Goal: Task Accomplishment & Management: Complete application form

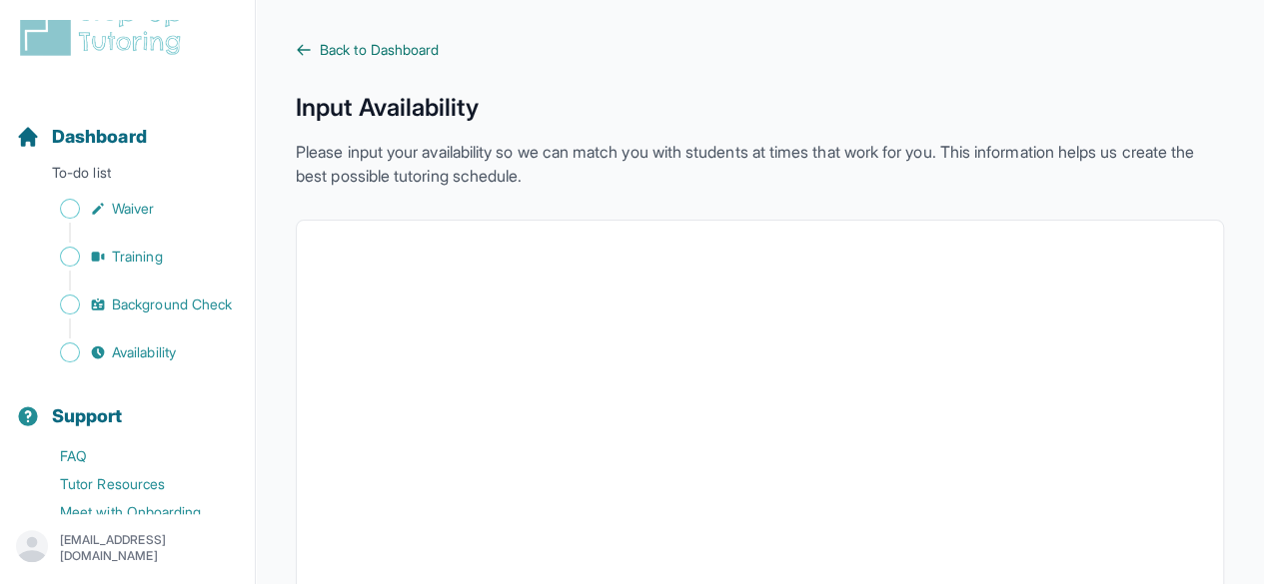
click at [391, 45] on span "Back to Dashboard" at bounding box center [379, 50] width 119 height 20
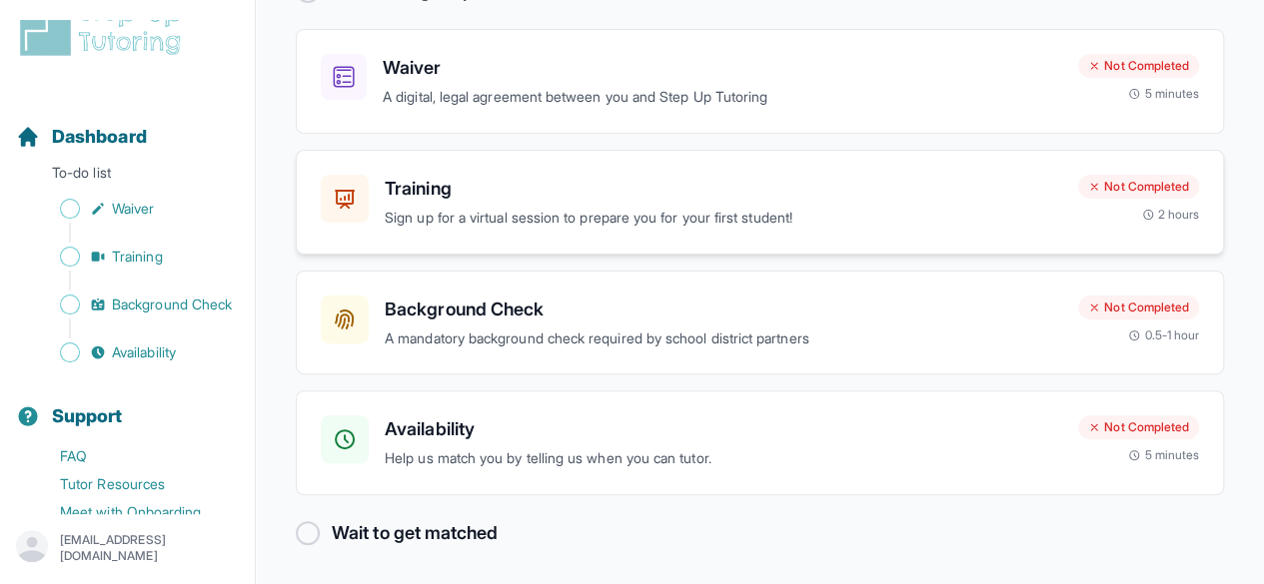
scroll to position [165, 0]
click at [707, 330] on p "A mandatory background check required by school district partners" at bounding box center [723, 341] width 677 height 23
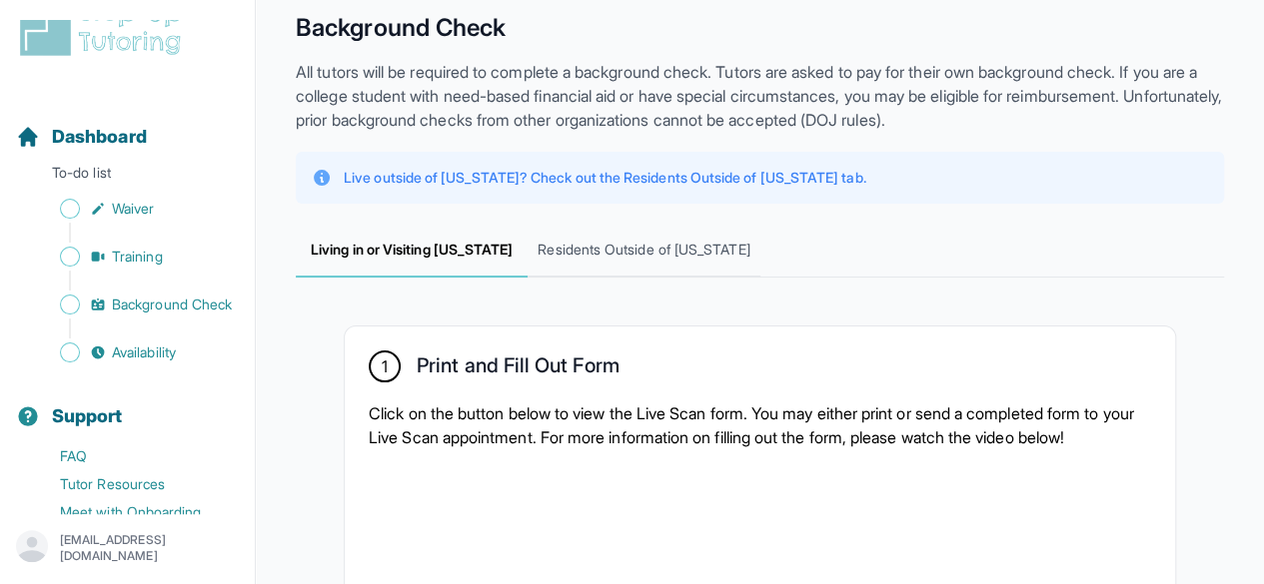
scroll to position [28, 0]
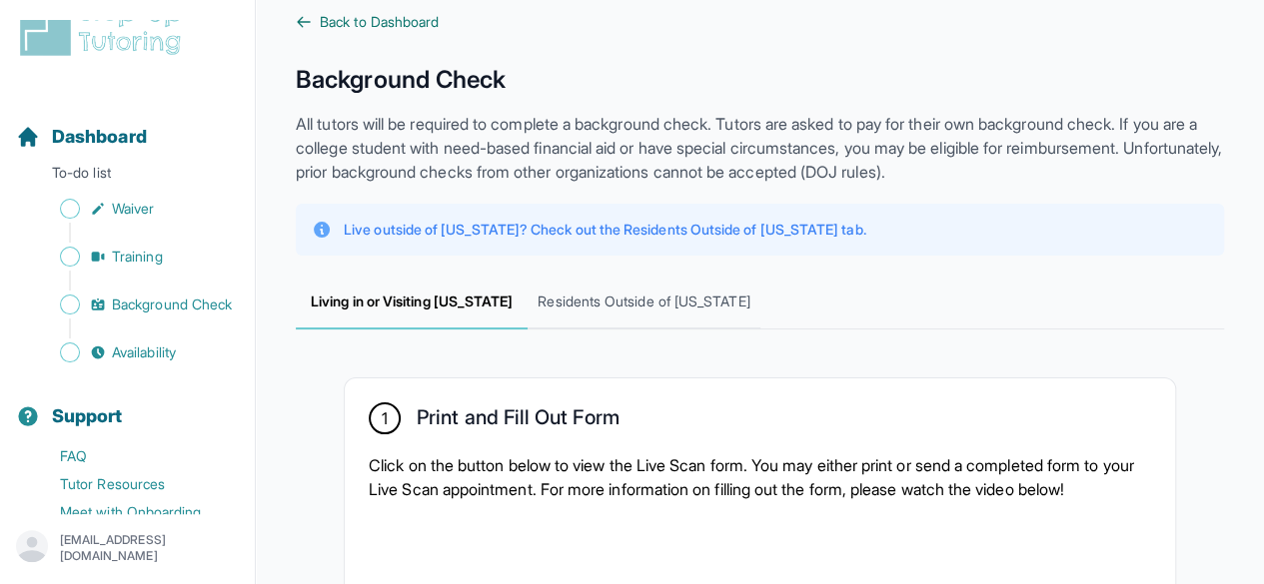
click at [382, 28] on span "Back to Dashboard" at bounding box center [379, 22] width 119 height 20
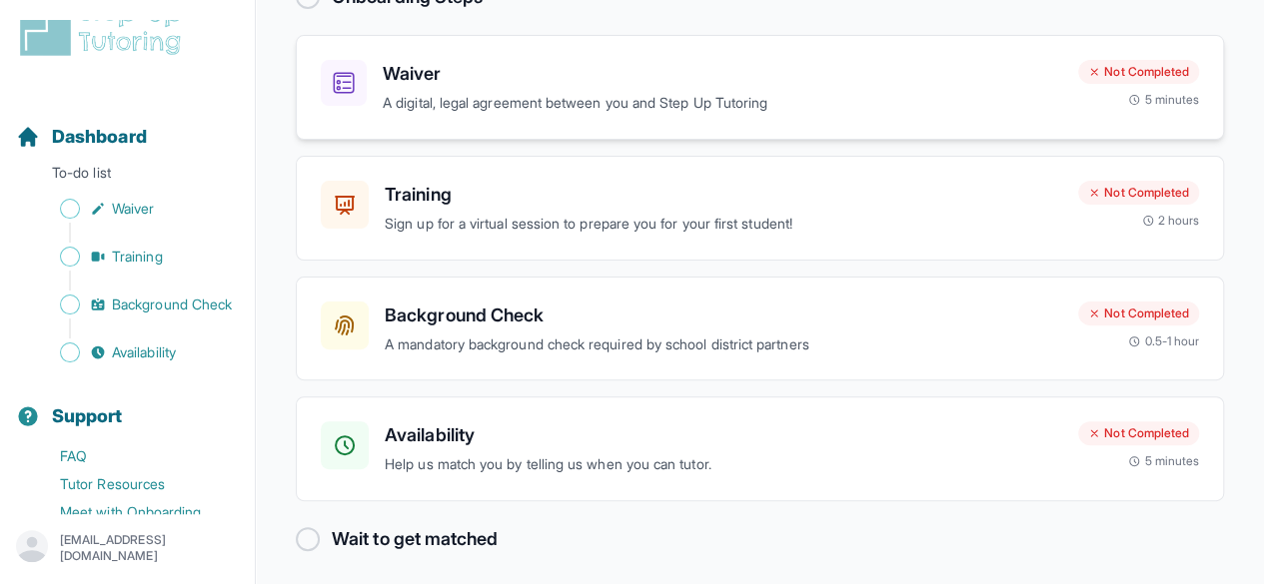
scroll to position [167, 0]
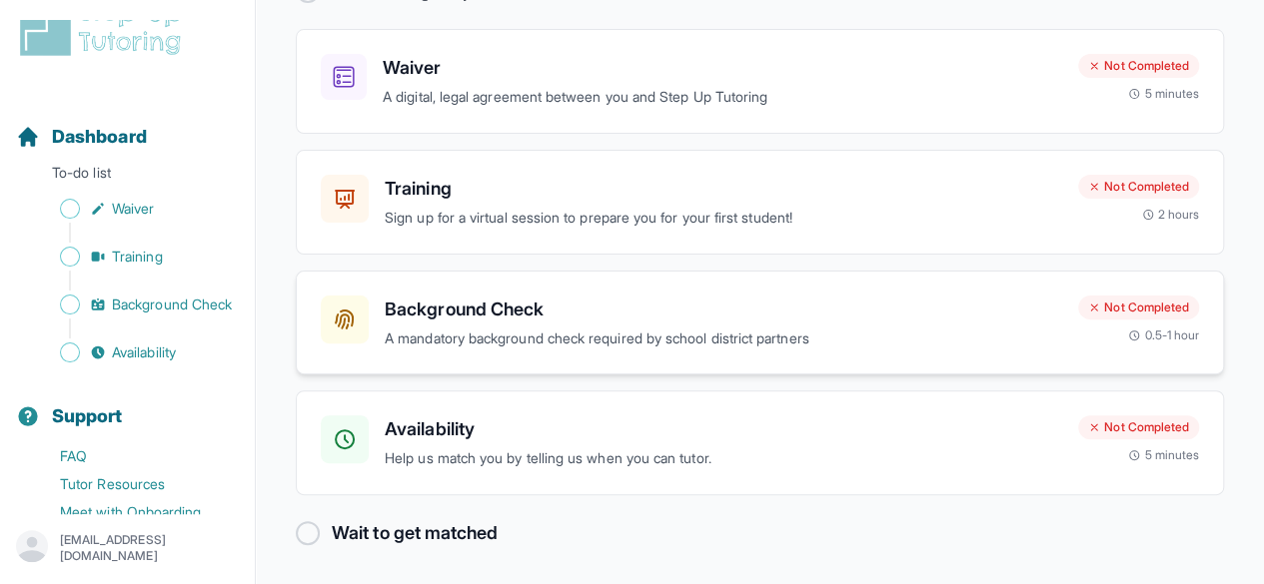
click at [564, 313] on h3 "Background Check" at bounding box center [723, 310] width 677 height 28
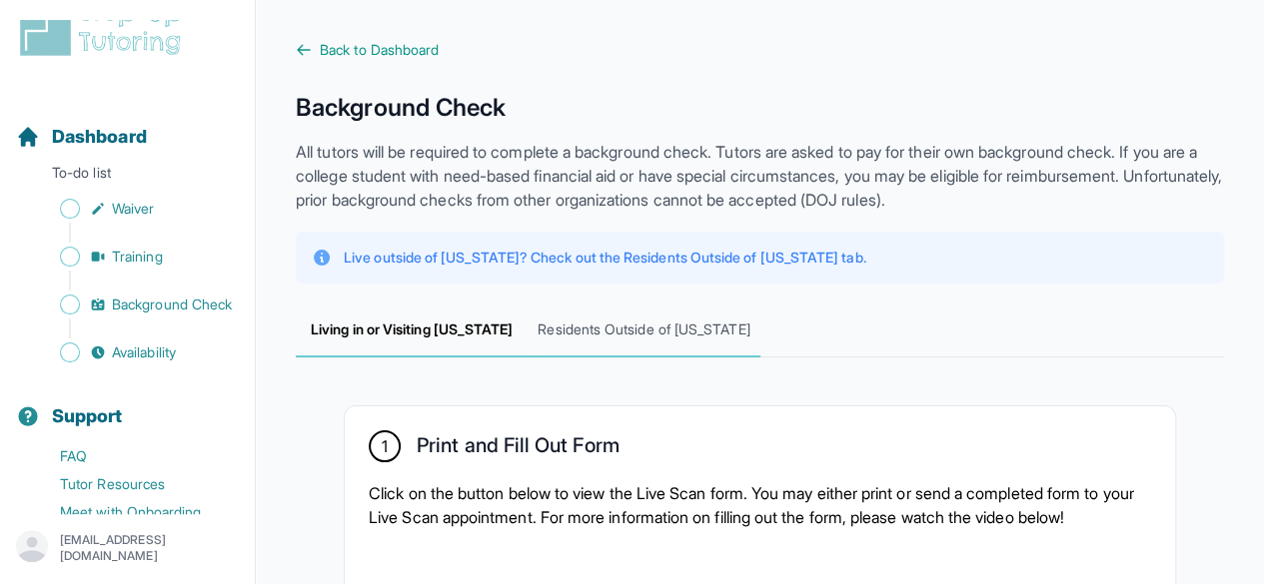
click at [677, 325] on span "Residents Outside of [US_STATE]" at bounding box center [643, 331] width 232 height 54
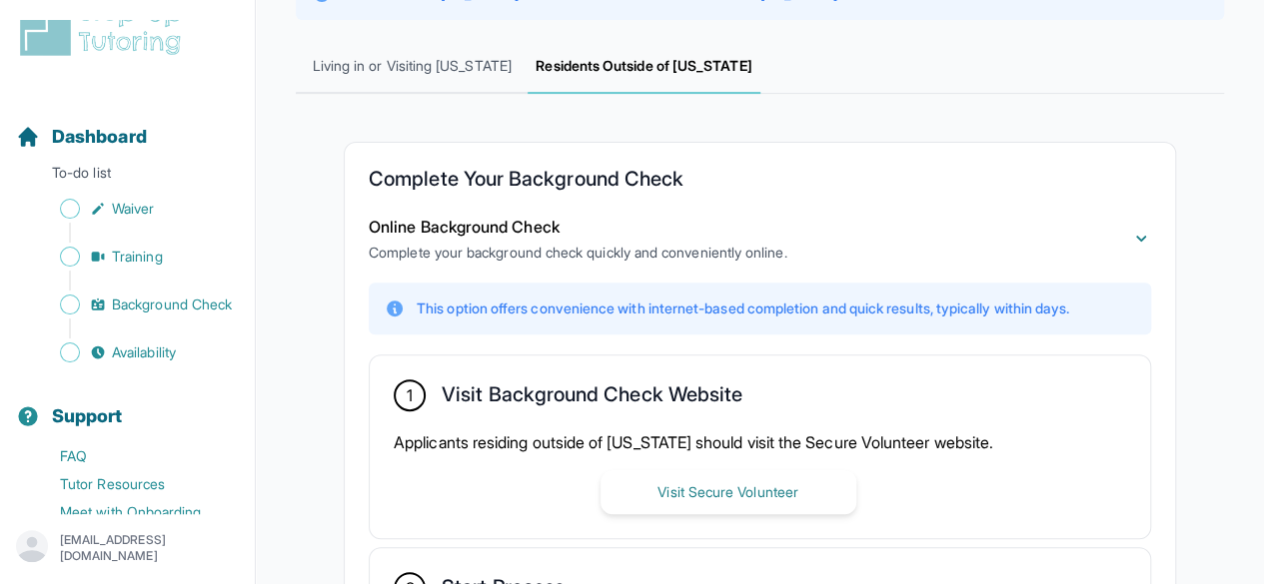
scroll to position [284, 0]
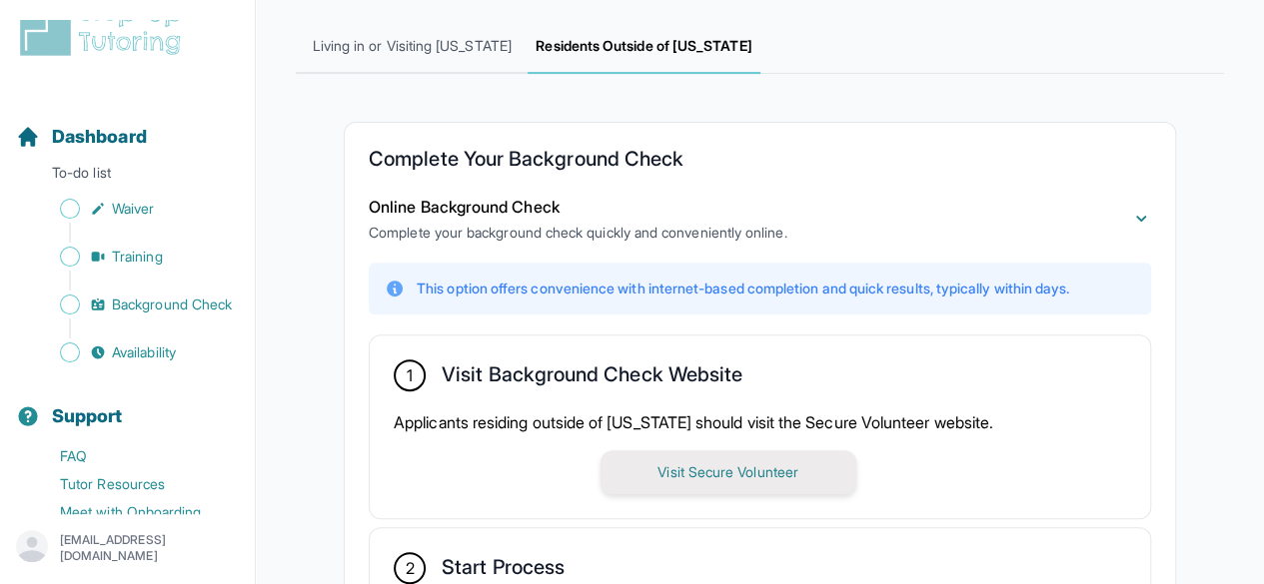
click at [713, 468] on button "Visit Secure Volunteer" at bounding box center [728, 473] width 256 height 44
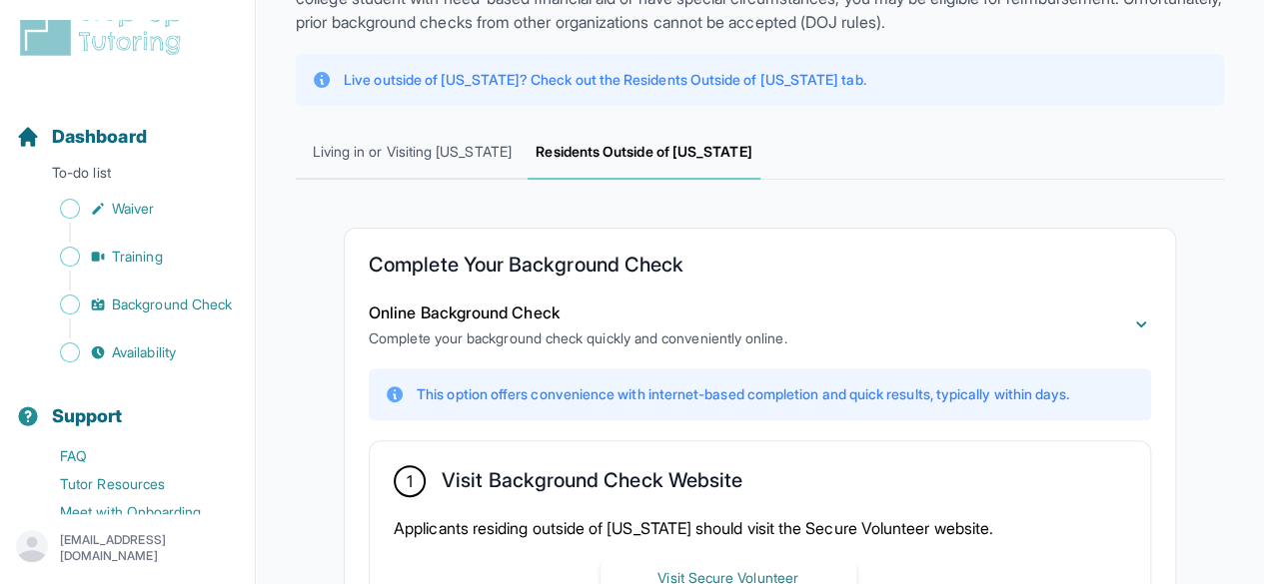
scroll to position [178, 0]
click at [1130, 322] on button "Online Background Check Complete your background check quickly and conveniently…" at bounding box center [760, 325] width 782 height 48
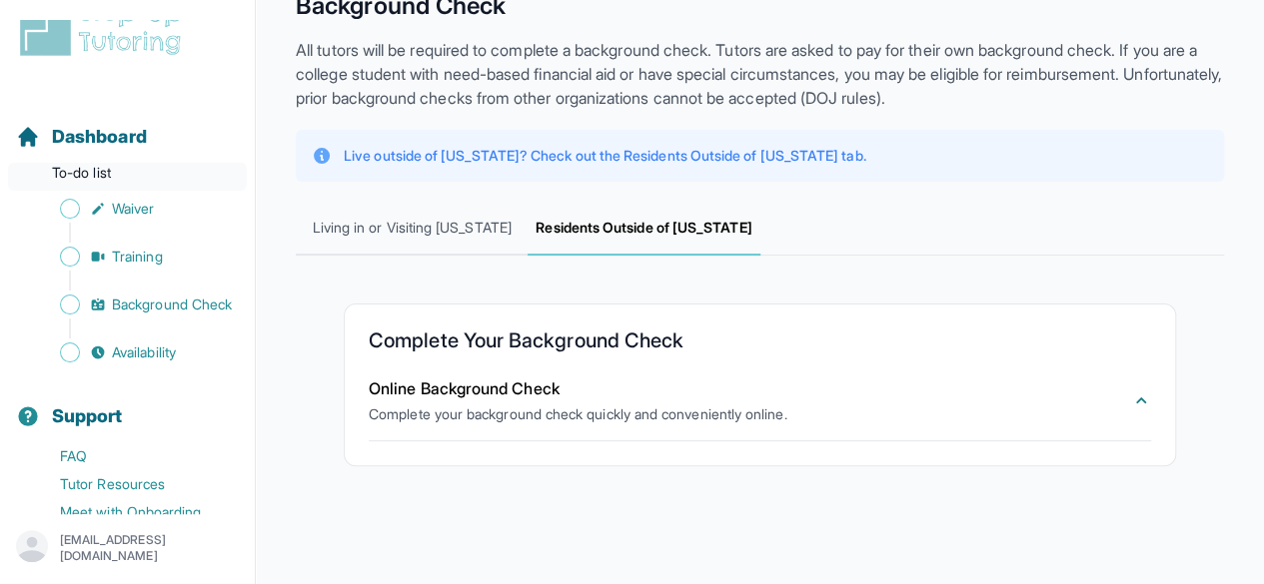
scroll to position [0, 0]
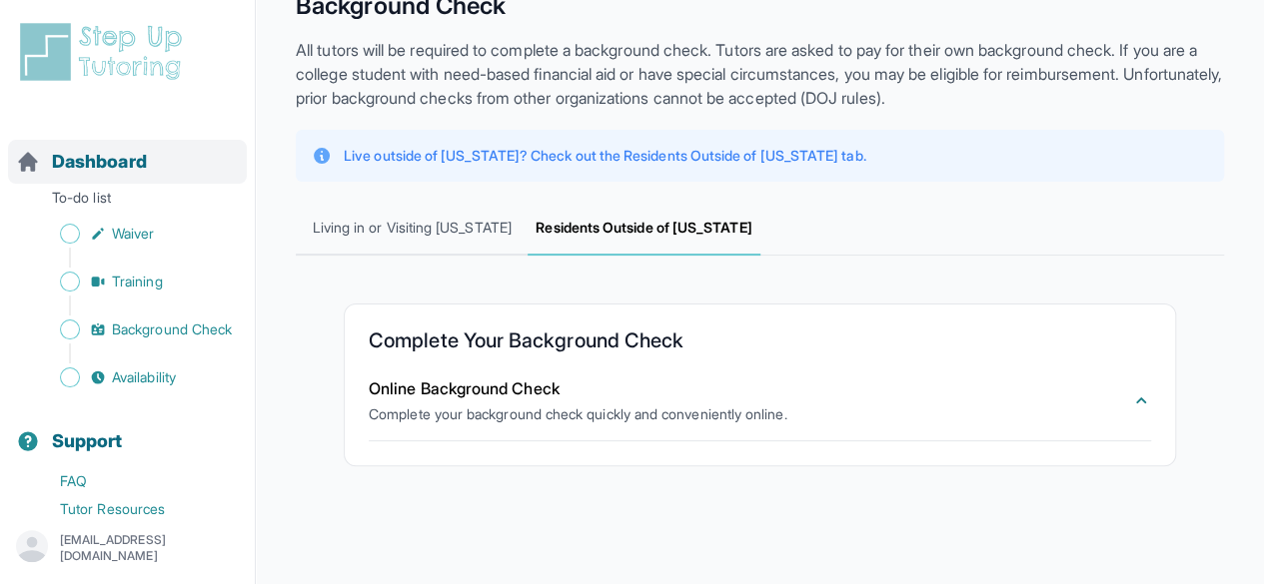
click at [144, 166] on span "Dashboard" at bounding box center [99, 162] width 95 height 28
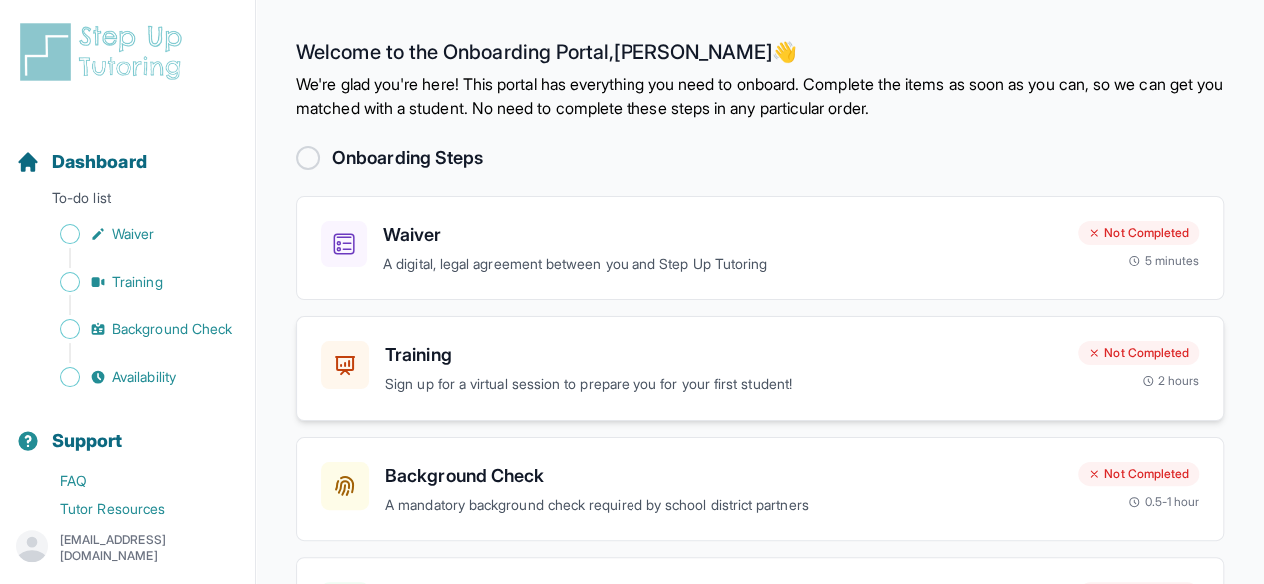
click at [523, 338] on div "Training Sign up for a virtual session to prepare you for your first student! N…" at bounding box center [760, 369] width 928 height 105
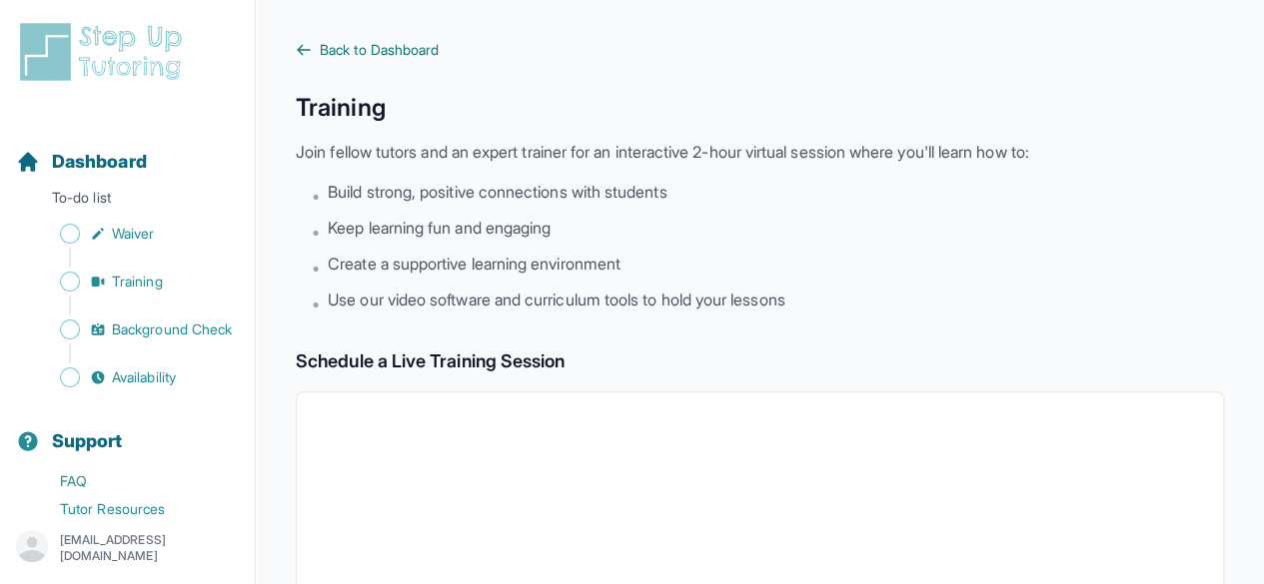
click at [360, 41] on span "Back to Dashboard" at bounding box center [379, 50] width 119 height 20
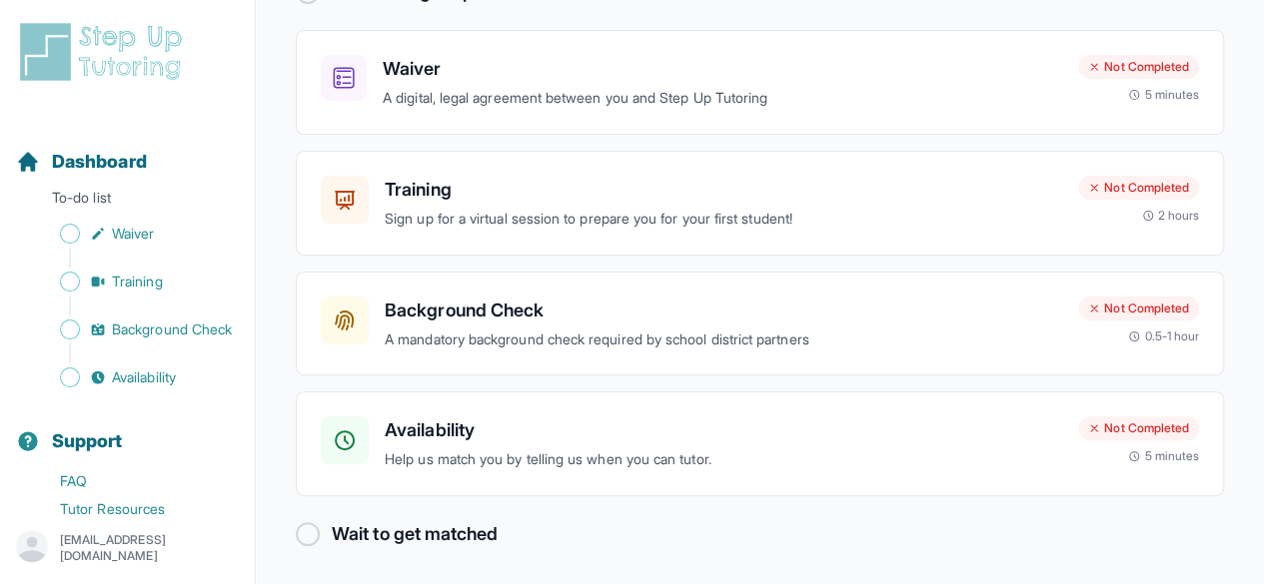
scroll to position [167, 0]
click at [310, 526] on div at bounding box center [308, 533] width 24 height 24
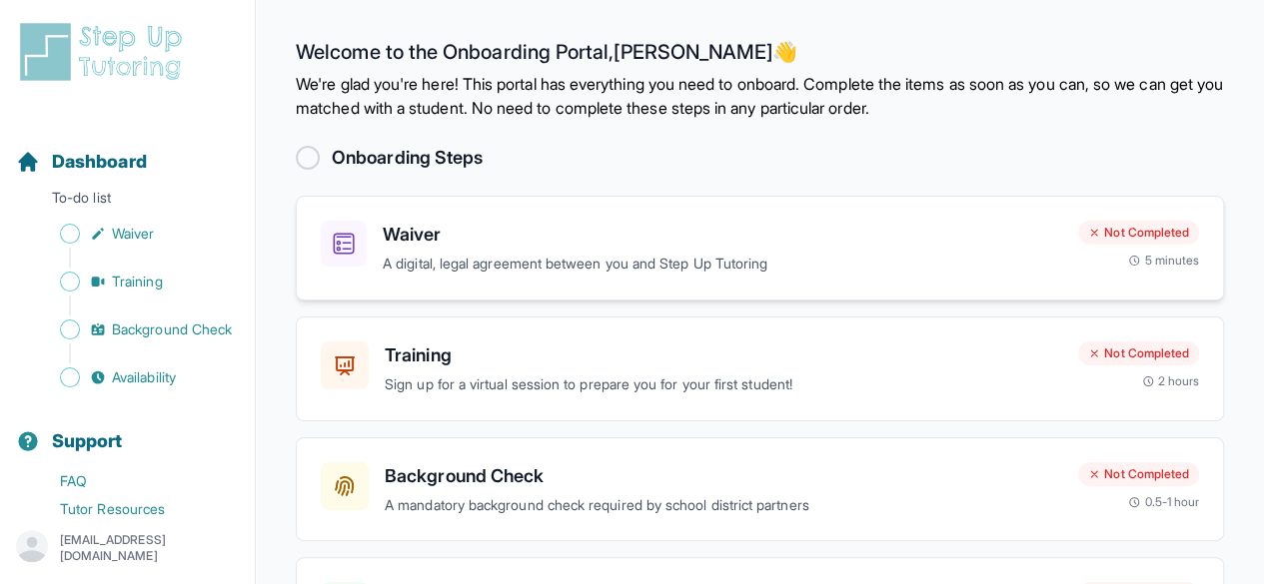
click at [514, 253] on p "A digital, legal agreement between you and Step Up Tutoring" at bounding box center [722, 264] width 679 height 23
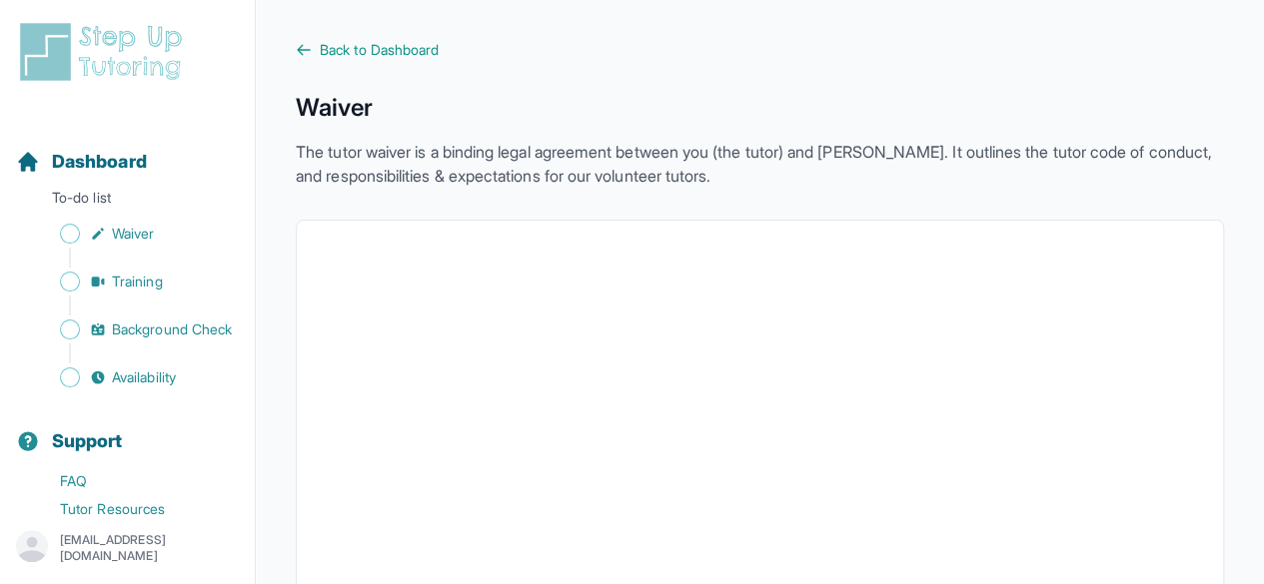
click at [371, 48] on span "Back to Dashboard" at bounding box center [379, 50] width 119 height 20
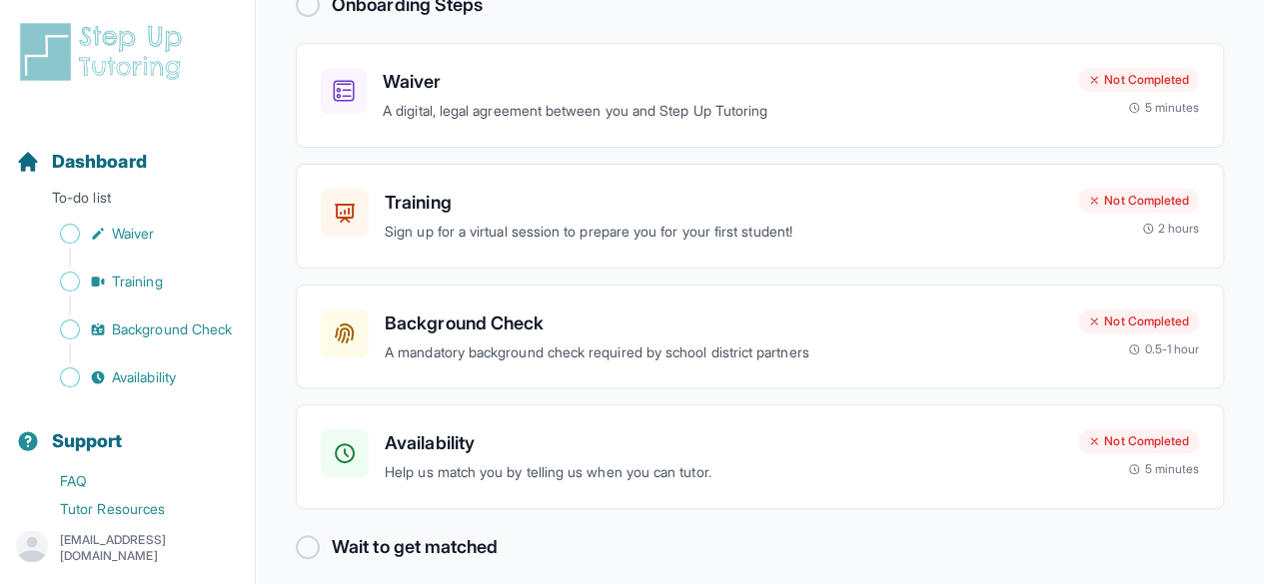
scroll to position [167, 0]
